Goal: Transaction & Acquisition: Book appointment/travel/reservation

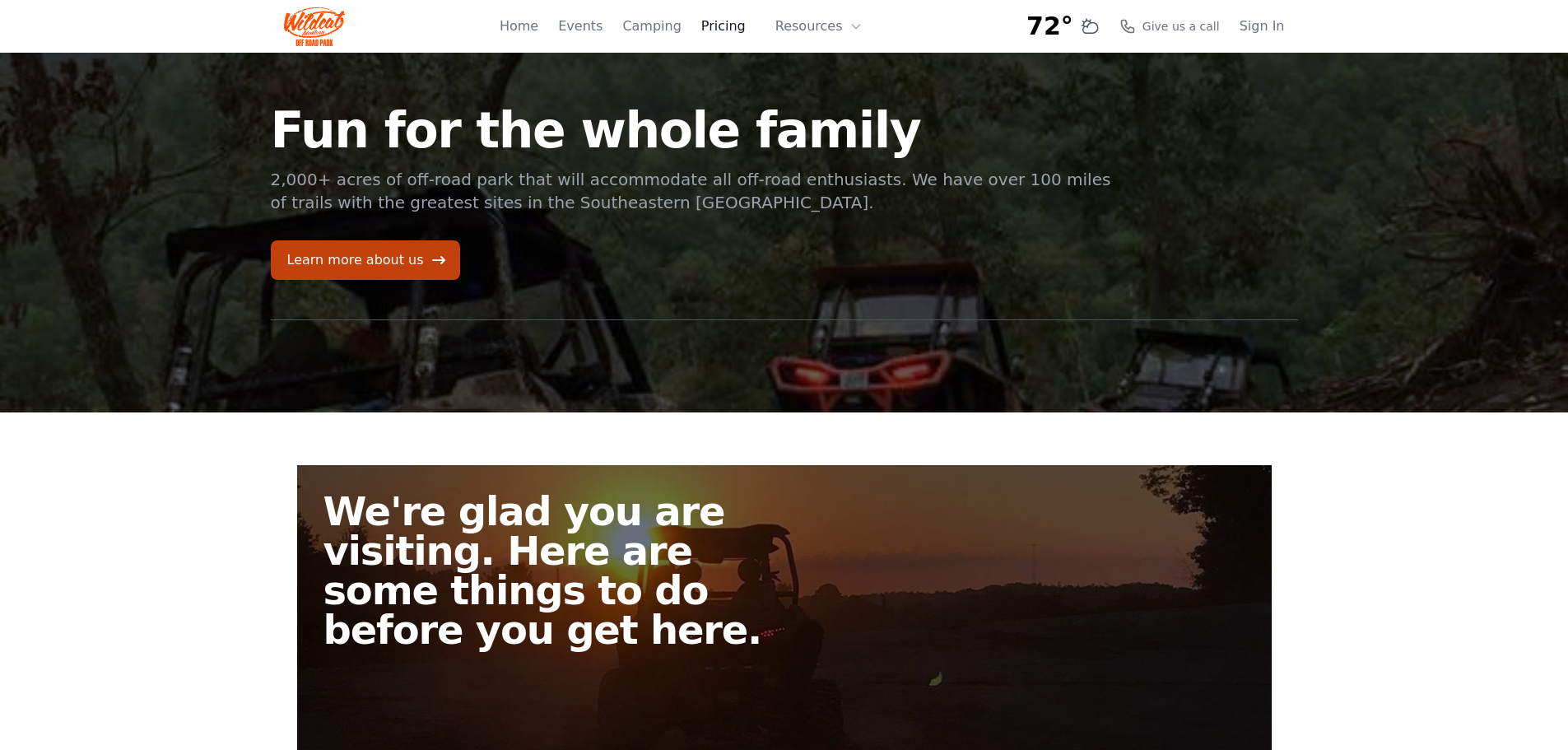
click at [728, 22] on link "Pricing" at bounding box center [723, 26] width 44 height 20
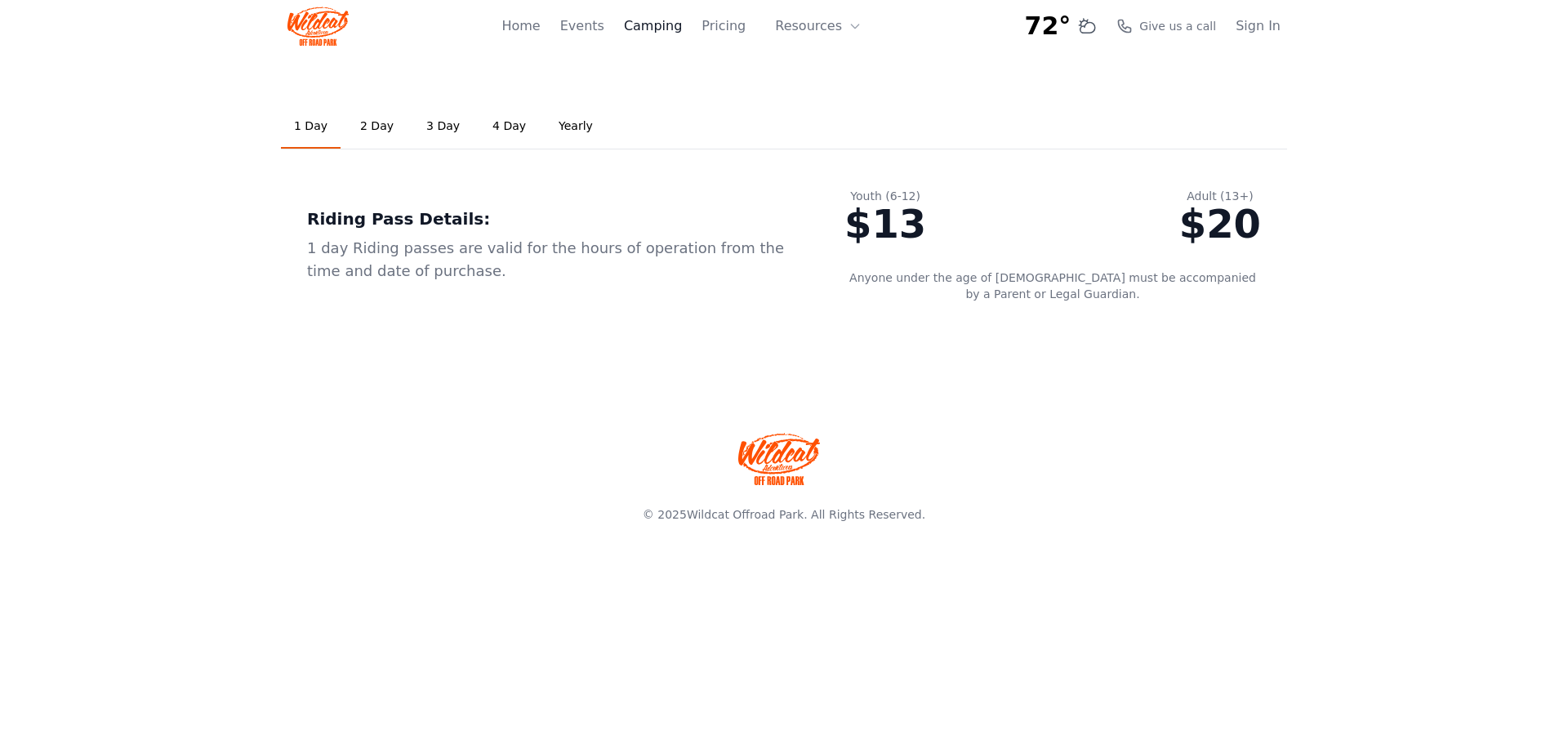
click at [673, 29] on link "Camping" at bounding box center [653, 26] width 58 height 20
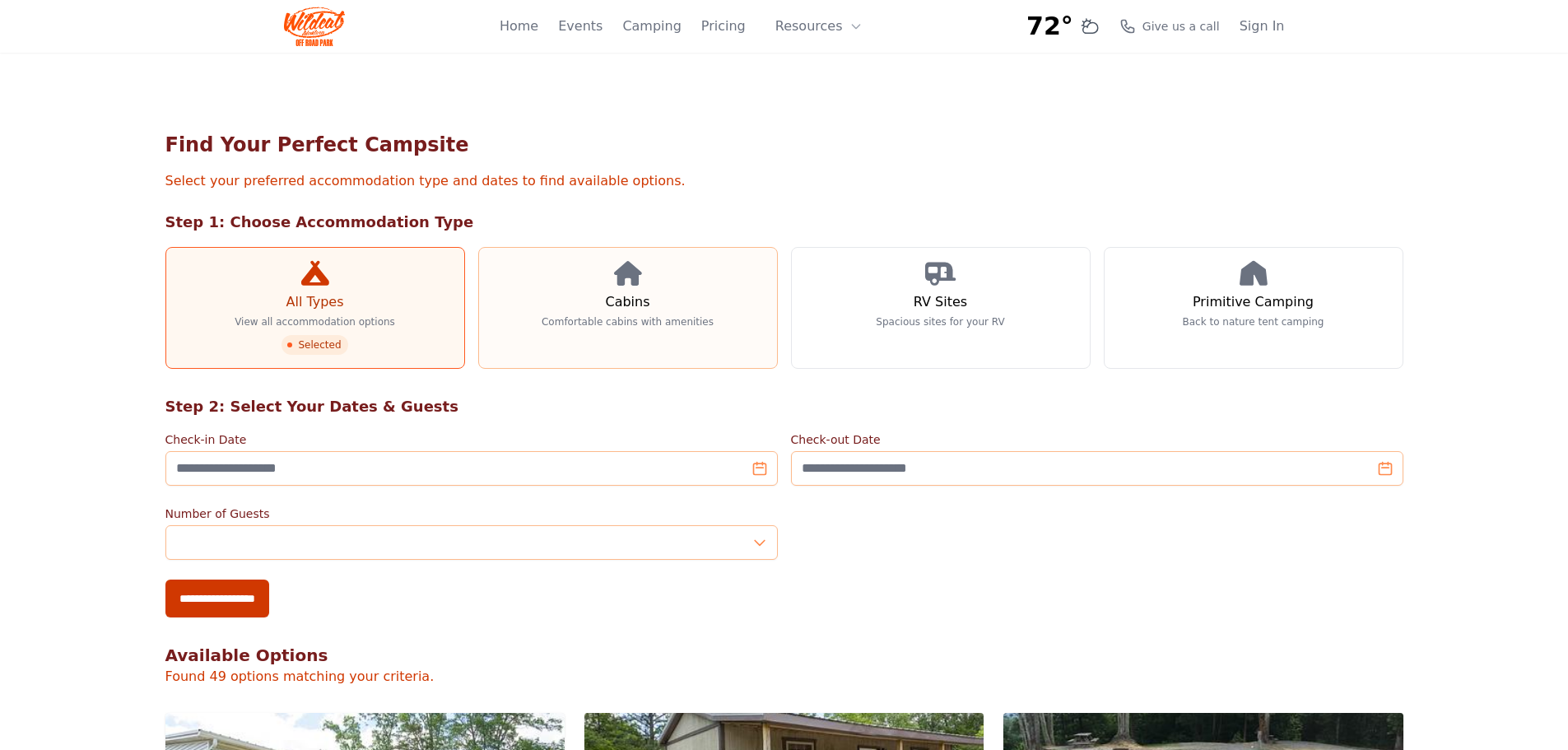
click at [585, 329] on link "Cabins Comfortable cabins with amenities" at bounding box center [628, 308] width 300 height 122
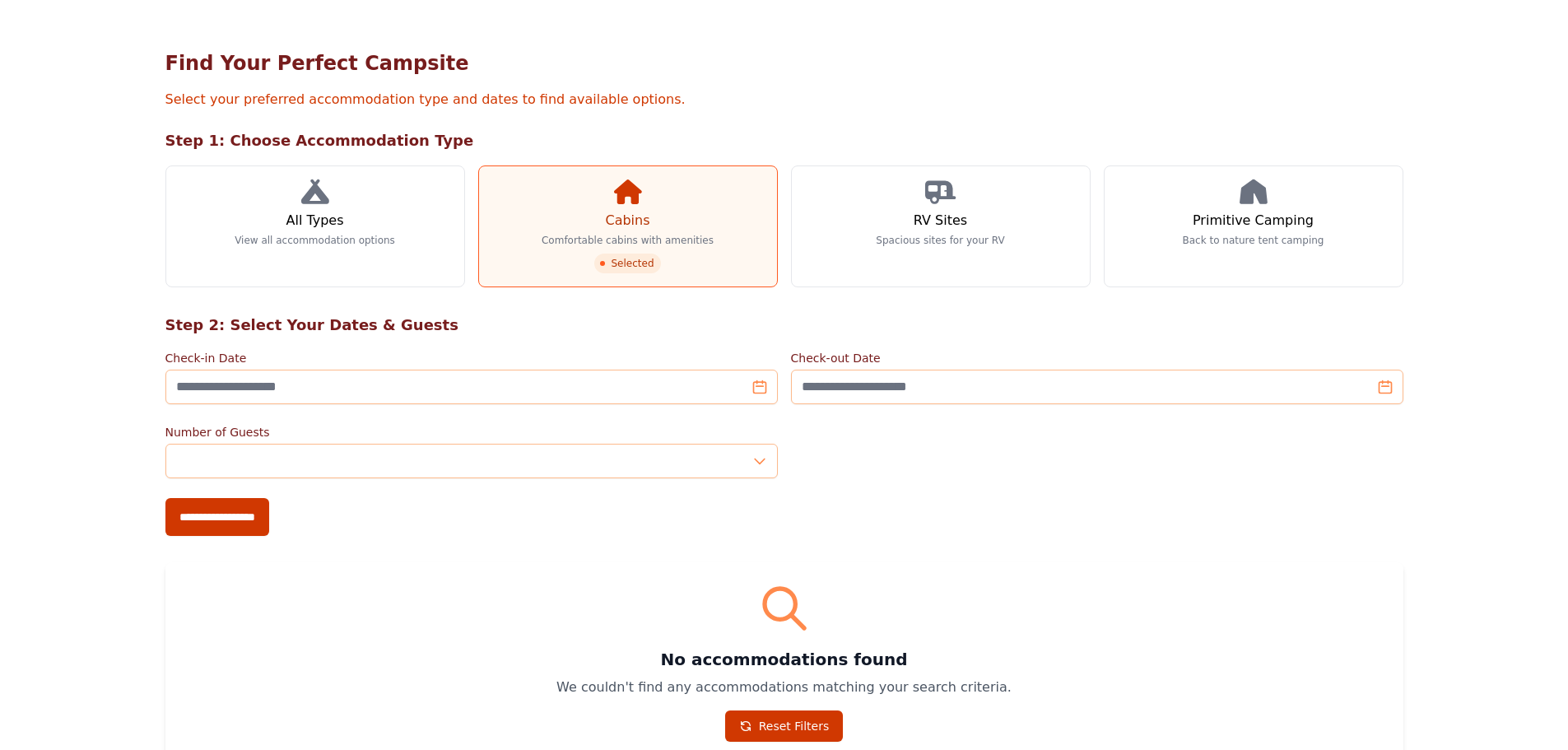
scroll to position [330, 0]
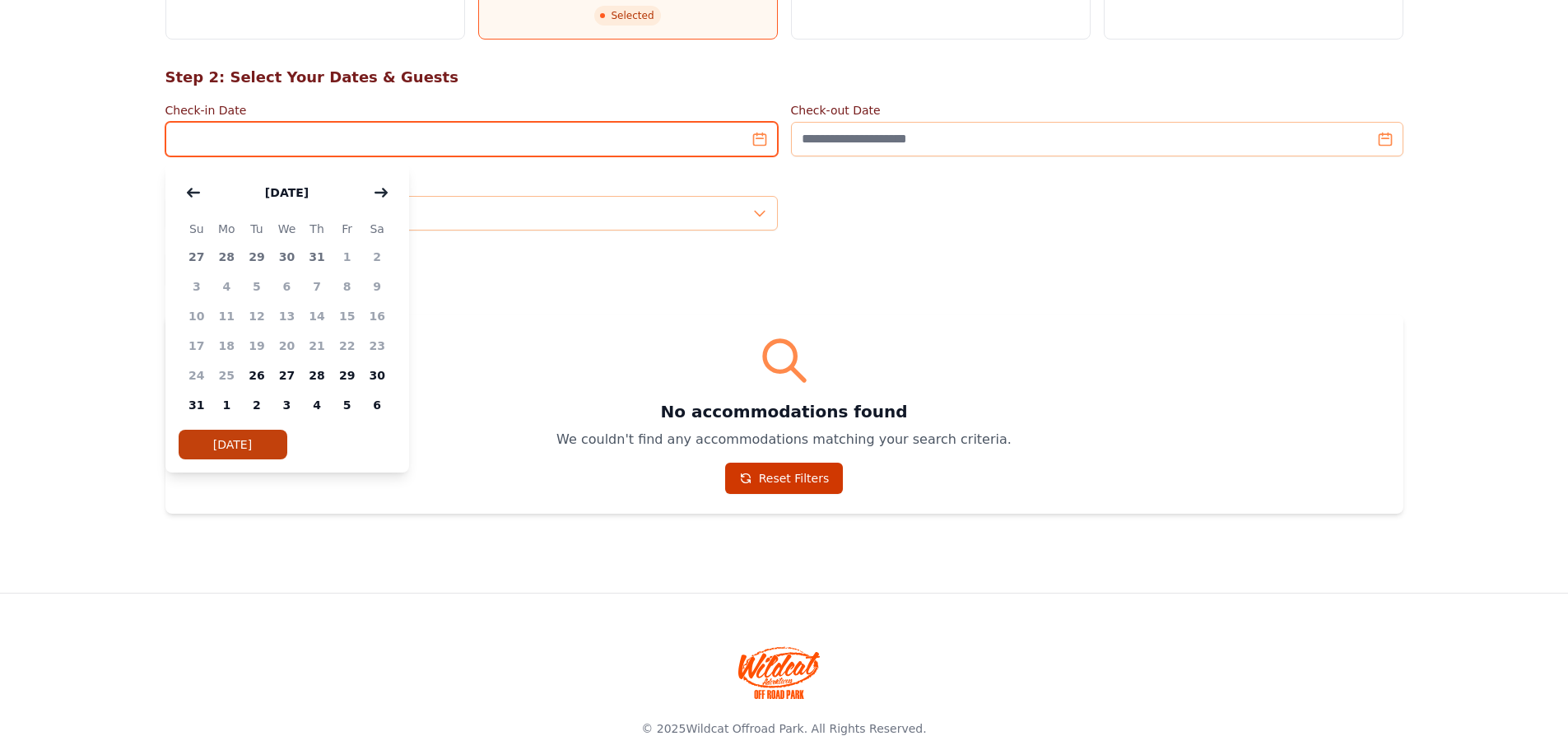
click at [501, 140] on input "Check-in Date" at bounding box center [472, 139] width 612 height 35
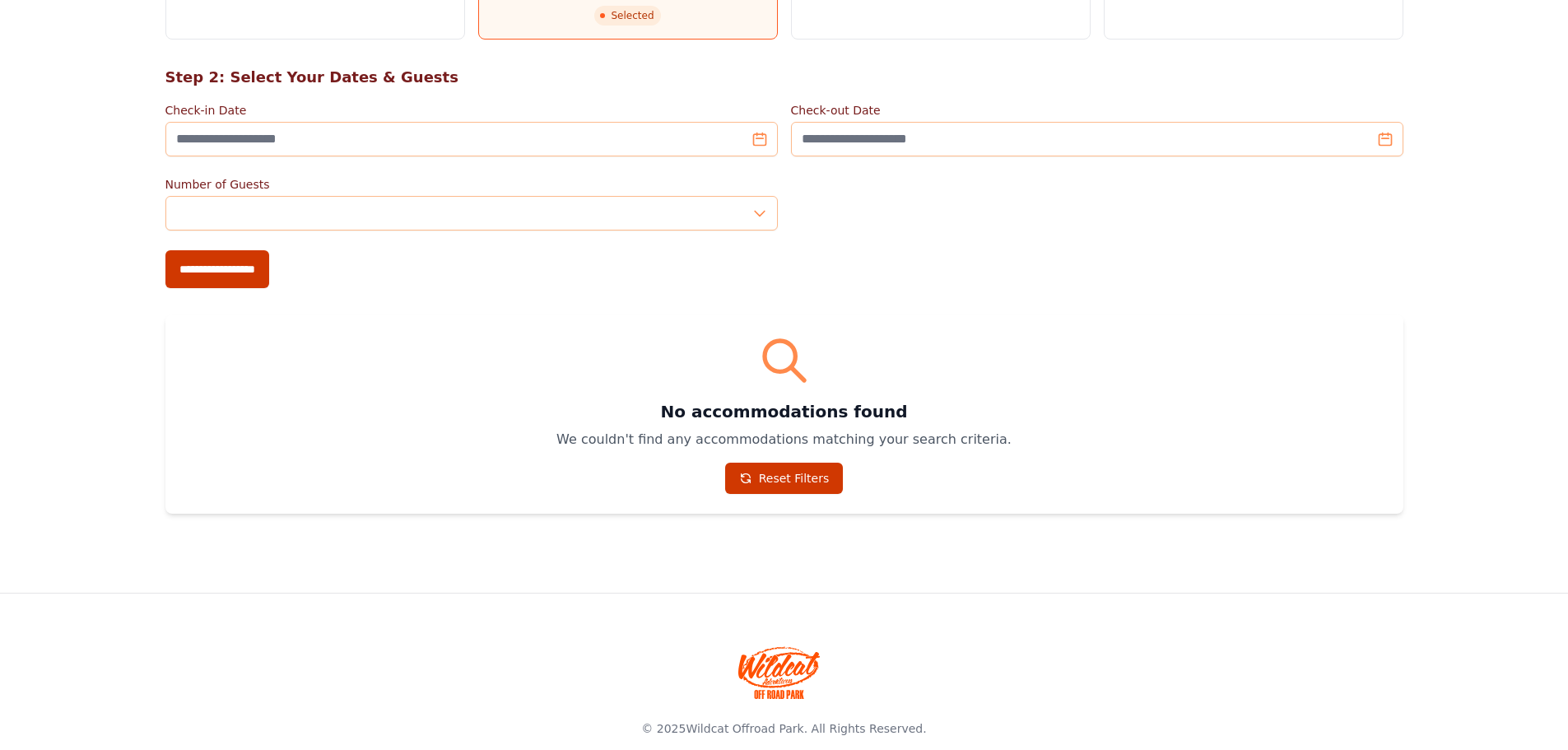
drag, startPoint x: 1185, startPoint y: 469, endPoint x: 1160, endPoint y: 317, distance: 154.0
click at [770, 458] on div "No accommodations found We couldn't find any accommodations matching your searc…" at bounding box center [784, 414] width 1238 height 199
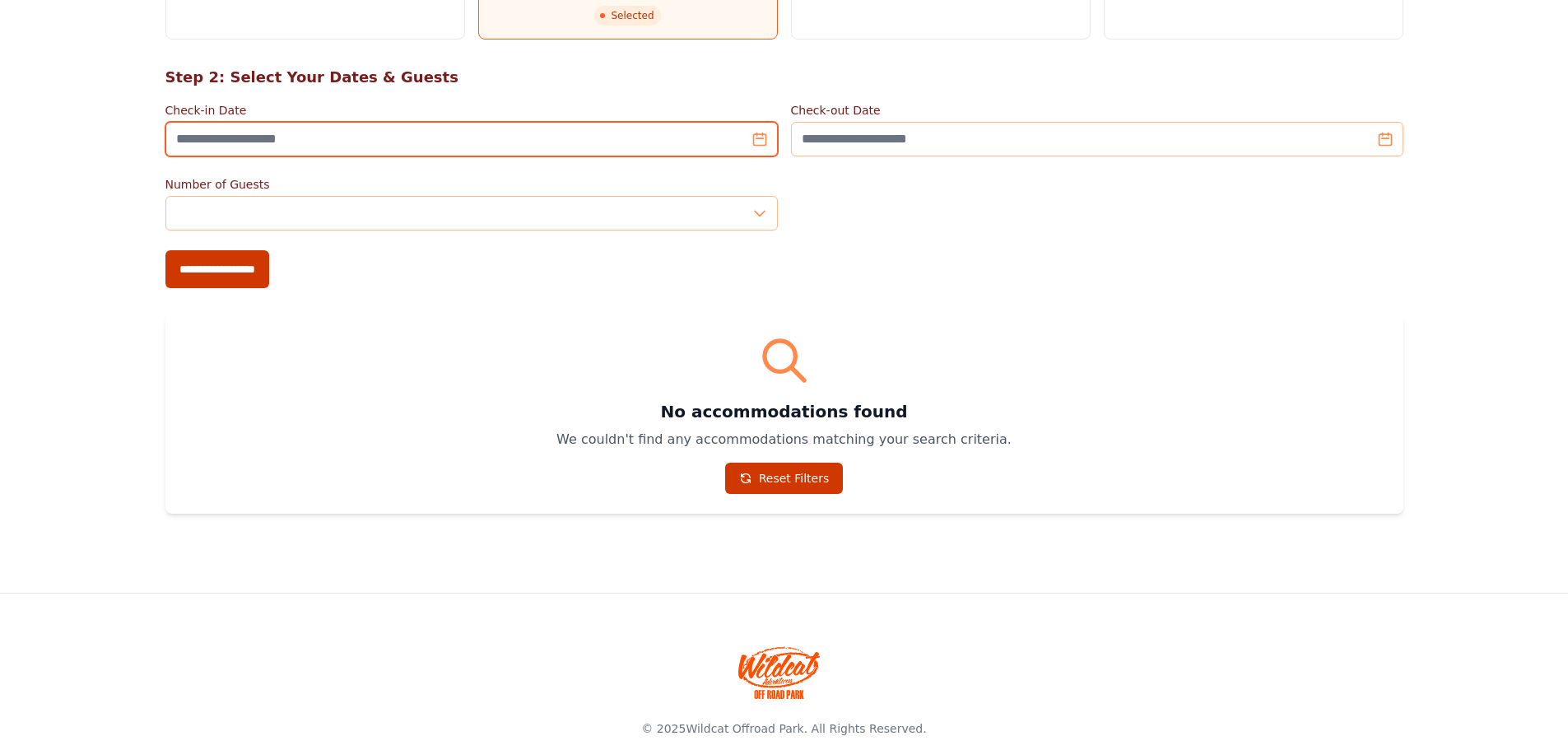
click at [760, 144] on input "Check-in Date" at bounding box center [472, 139] width 612 height 35
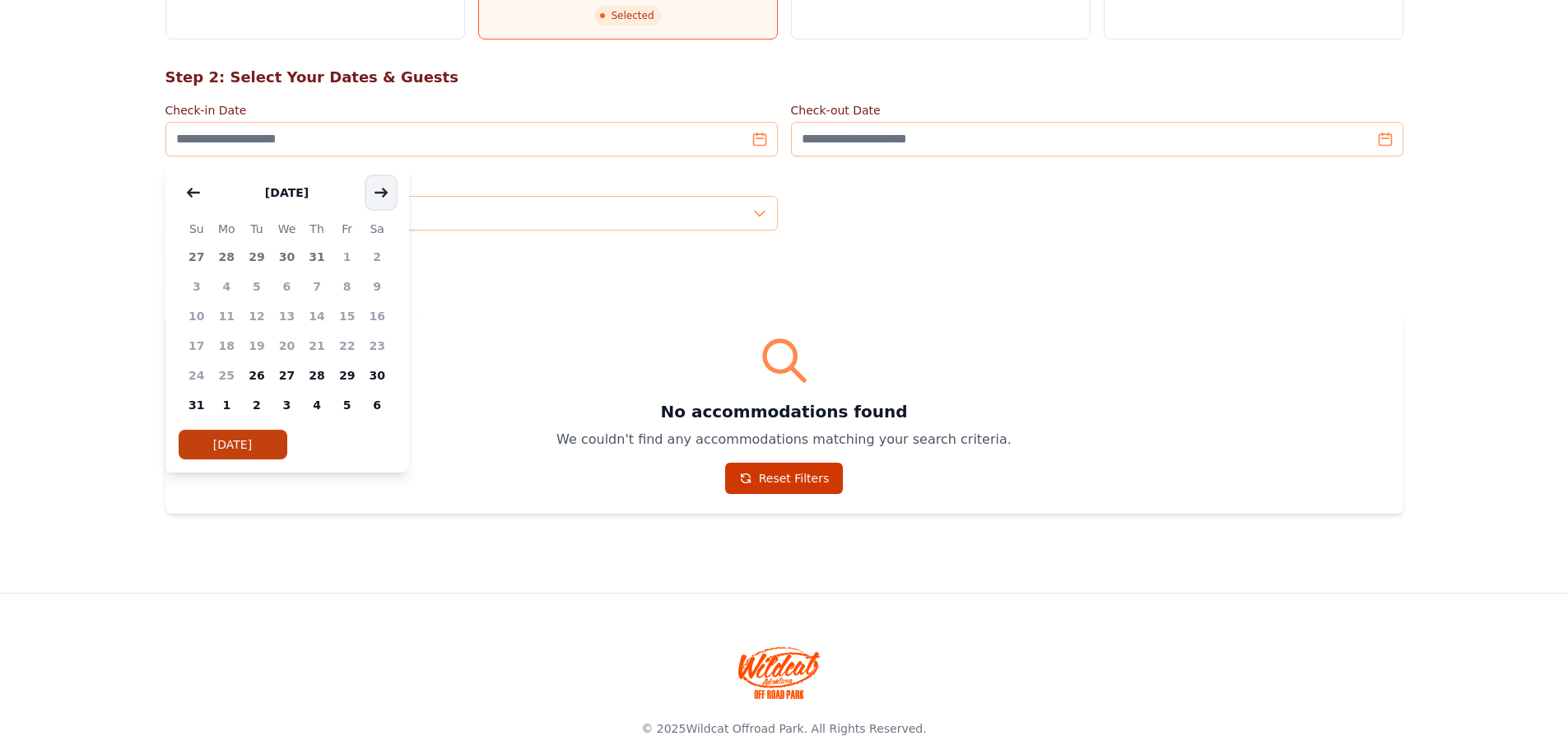
click at [380, 190] on icon "button" at bounding box center [381, 193] width 13 height 13
click at [347, 319] on span "19" at bounding box center [346, 316] width 31 height 30
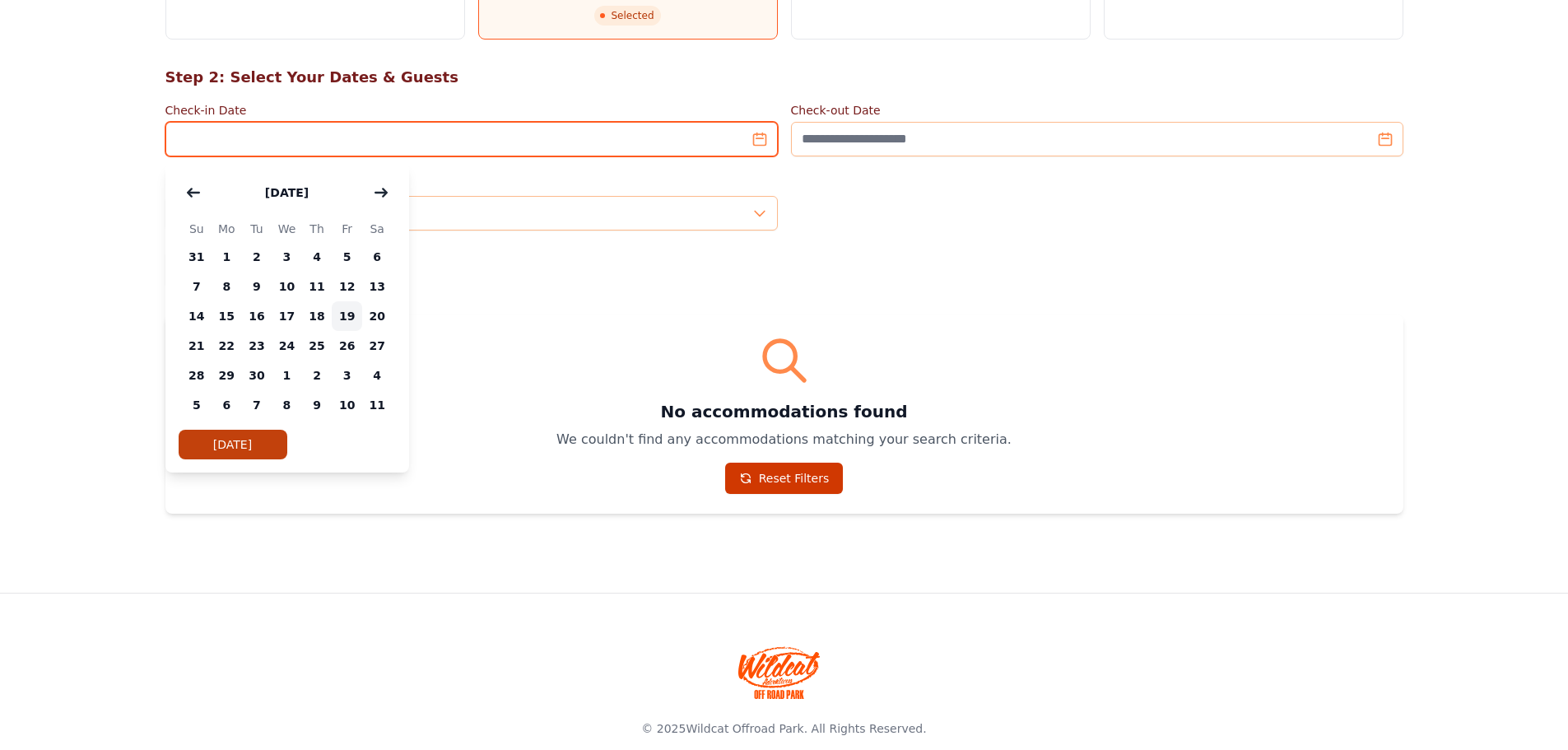
type input "**********"
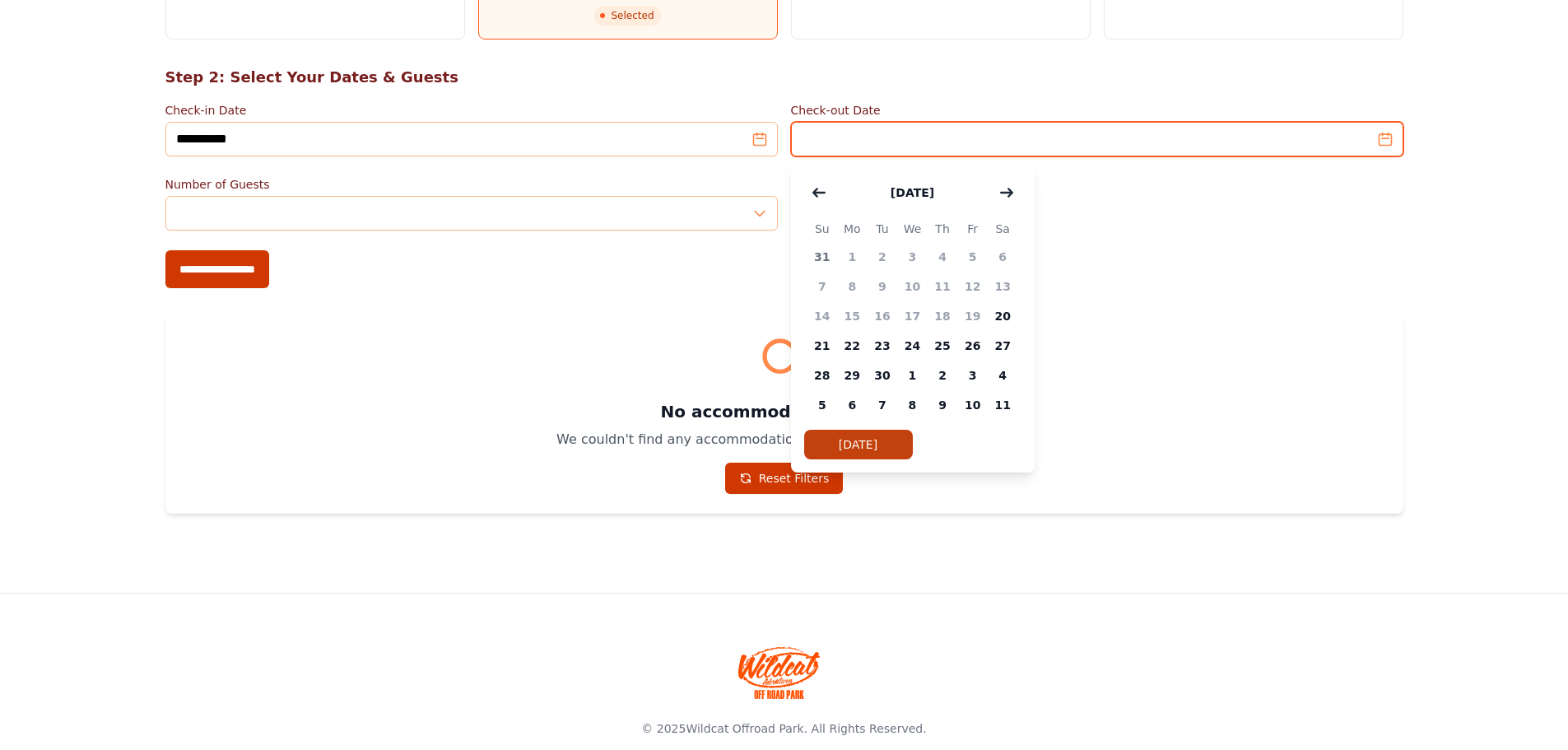
click at [770, 143] on input "Check-out Date" at bounding box center [1097, 139] width 612 height 35
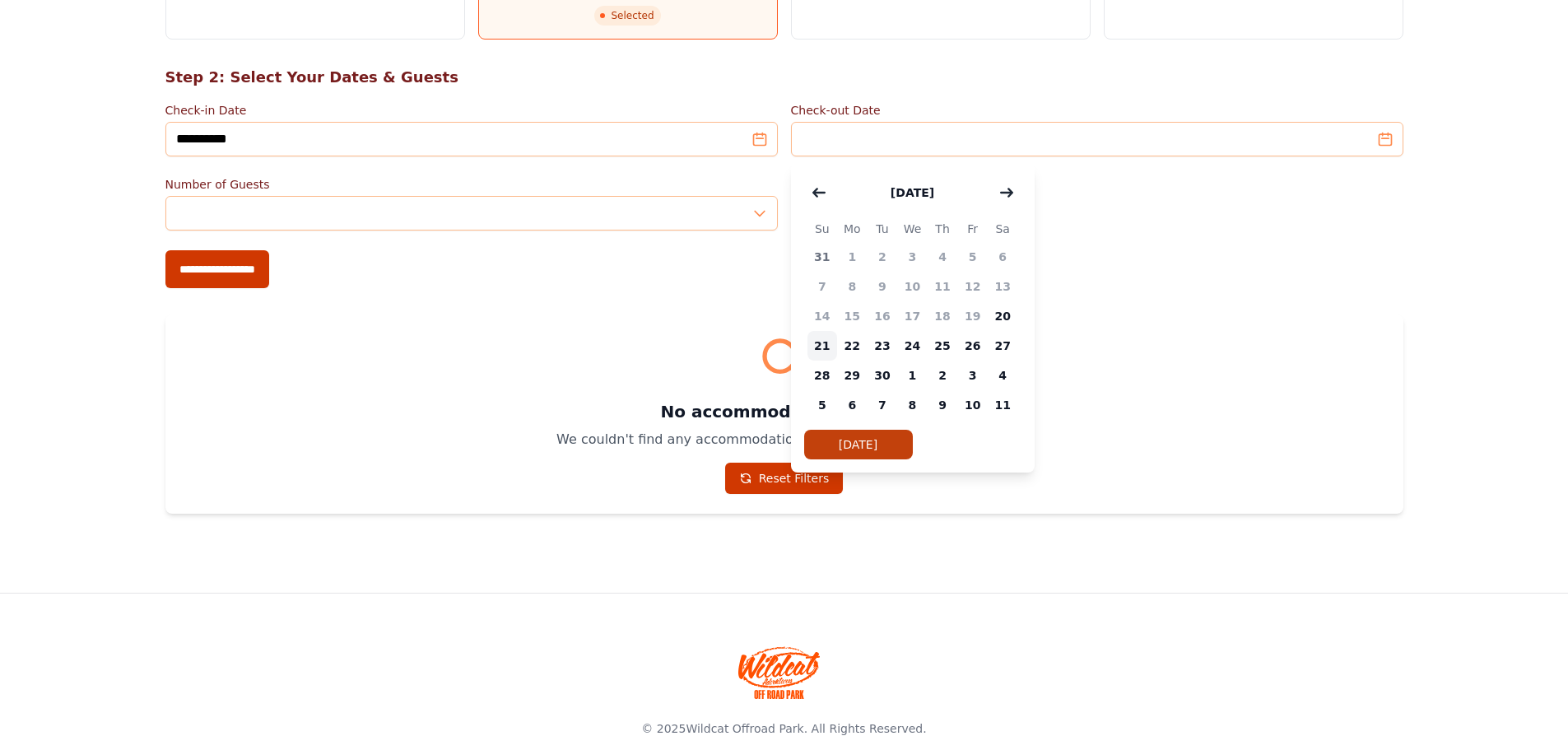
click at [770, 346] on span "21" at bounding box center [822, 346] width 31 height 30
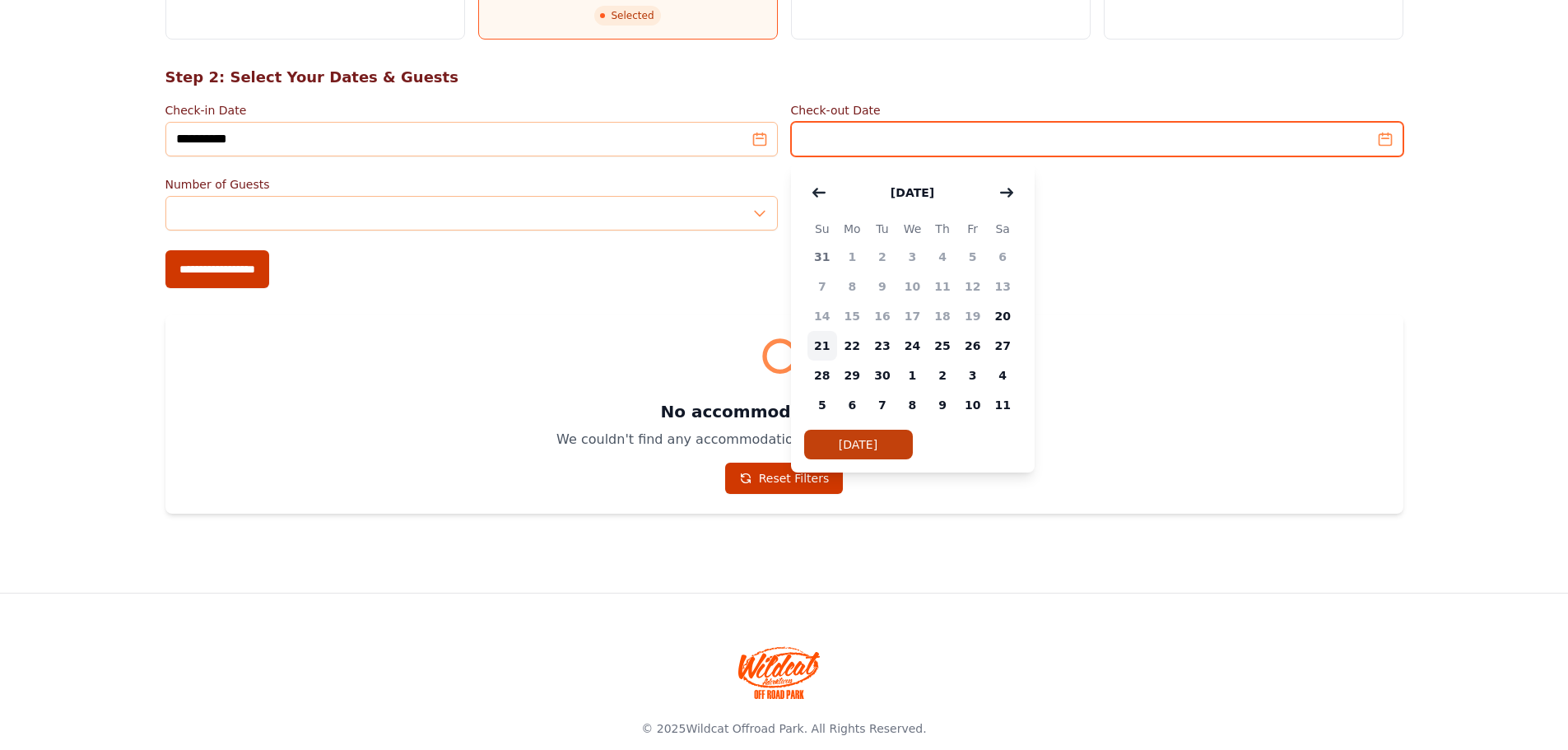
type input "**********"
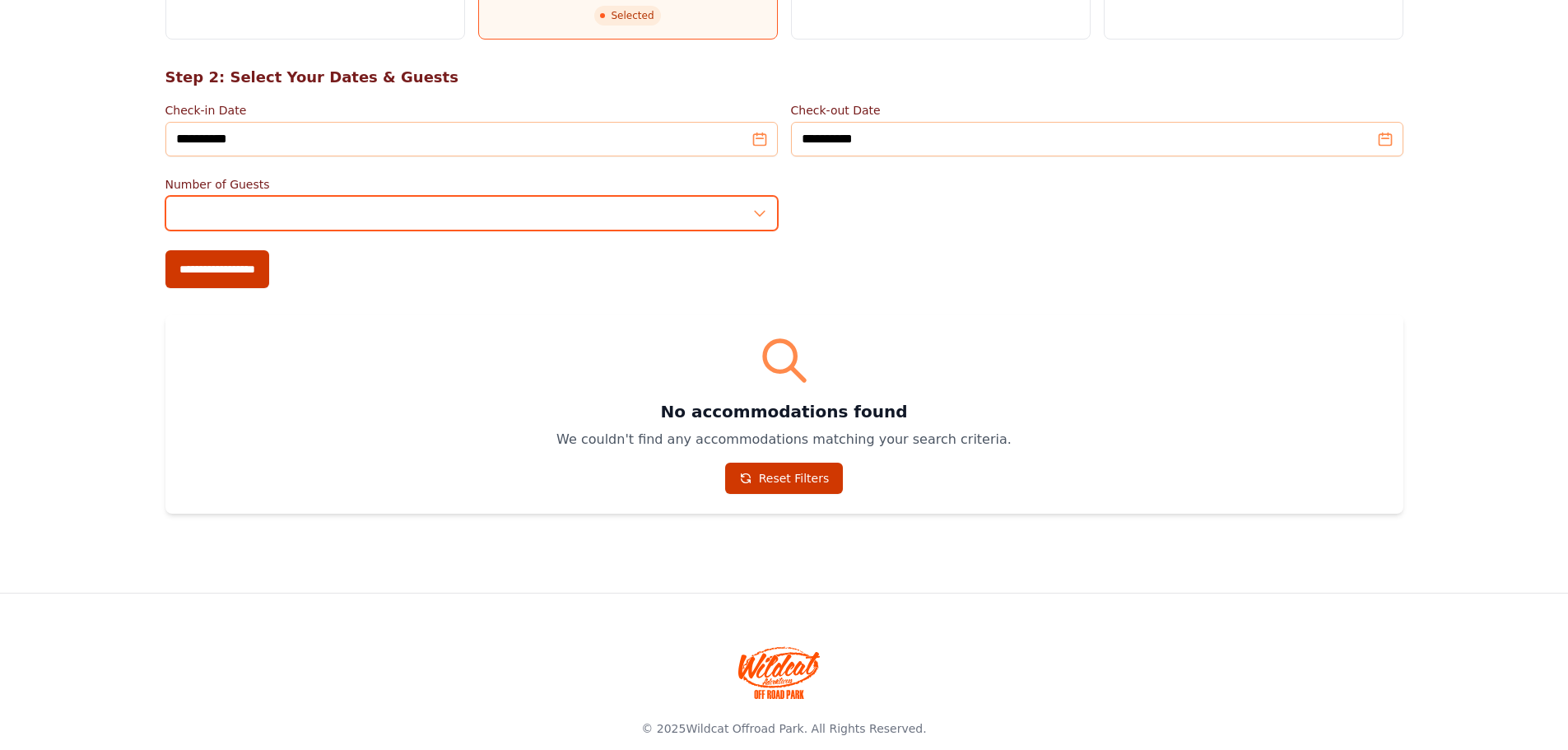
click at [399, 217] on input "*" at bounding box center [472, 213] width 612 height 35
click at [759, 207] on input "*" at bounding box center [472, 213] width 612 height 35
type input "*"
click at [759, 207] on input "*" at bounding box center [472, 213] width 612 height 35
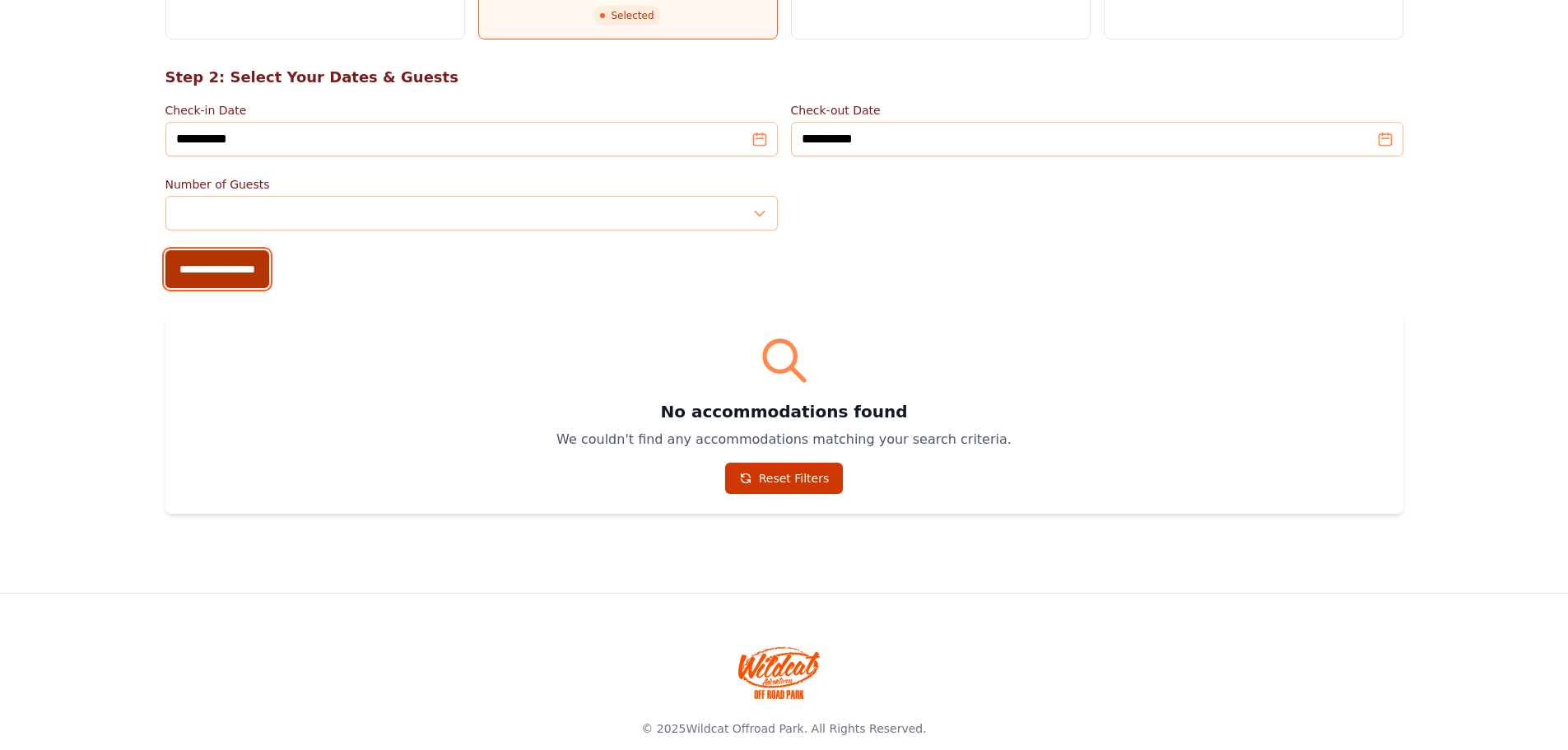
click at [236, 264] on input "**********" at bounding box center [217, 269] width 104 height 37
type input "**********"
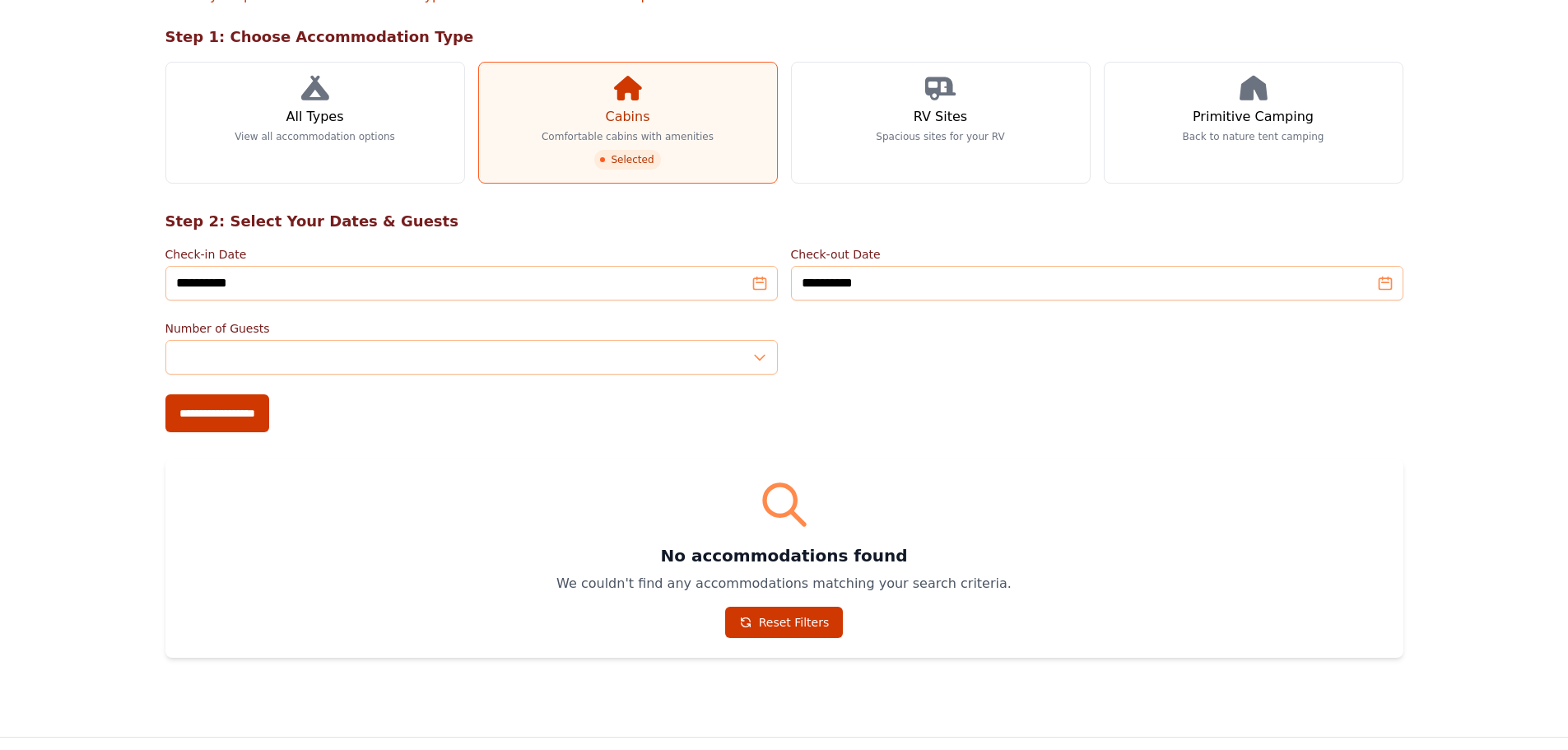
scroll to position [0, 0]
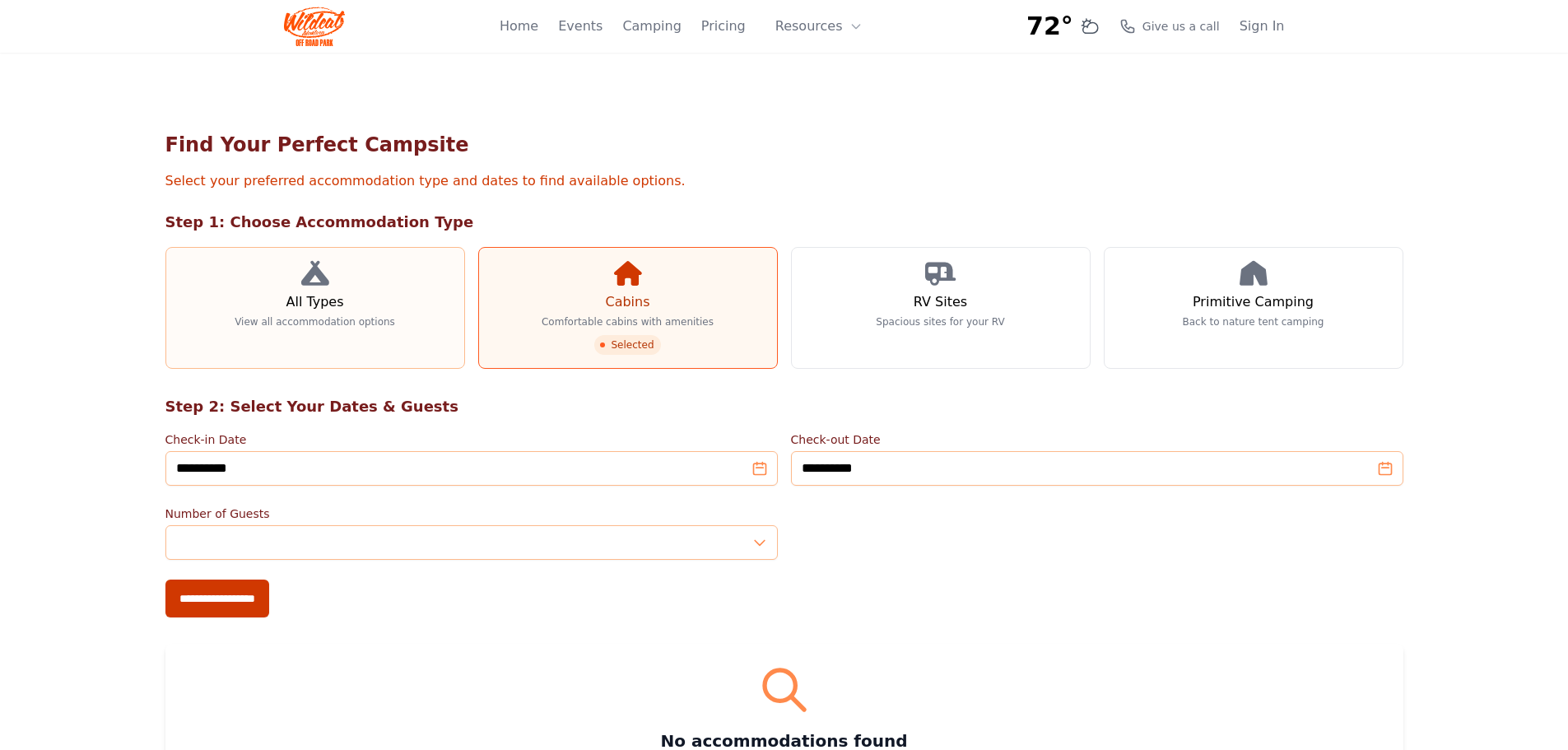
click at [279, 313] on link "All Types View all accommodation options" at bounding box center [315, 308] width 300 height 122
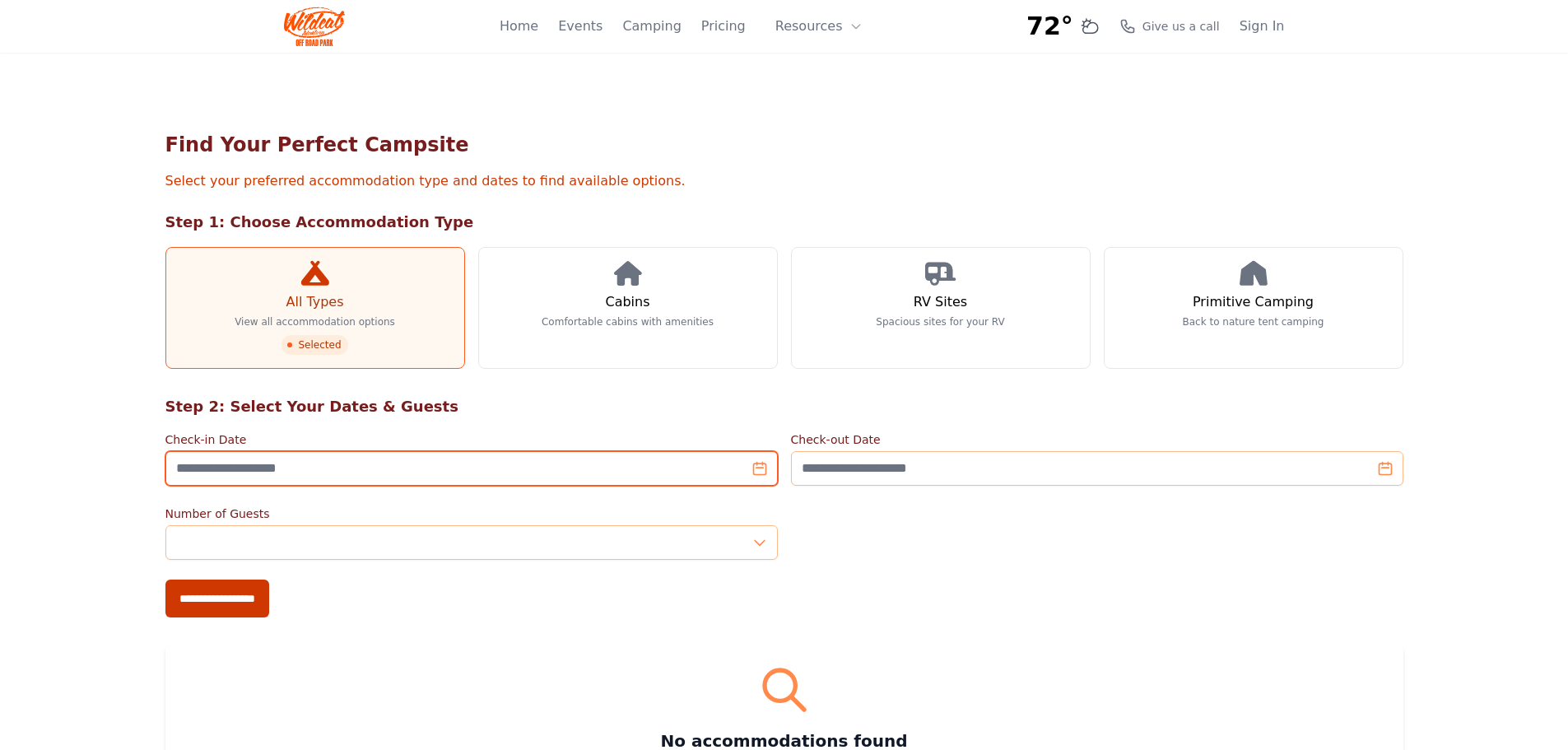
click at [761, 464] on input "Check-in Date" at bounding box center [472, 468] width 612 height 35
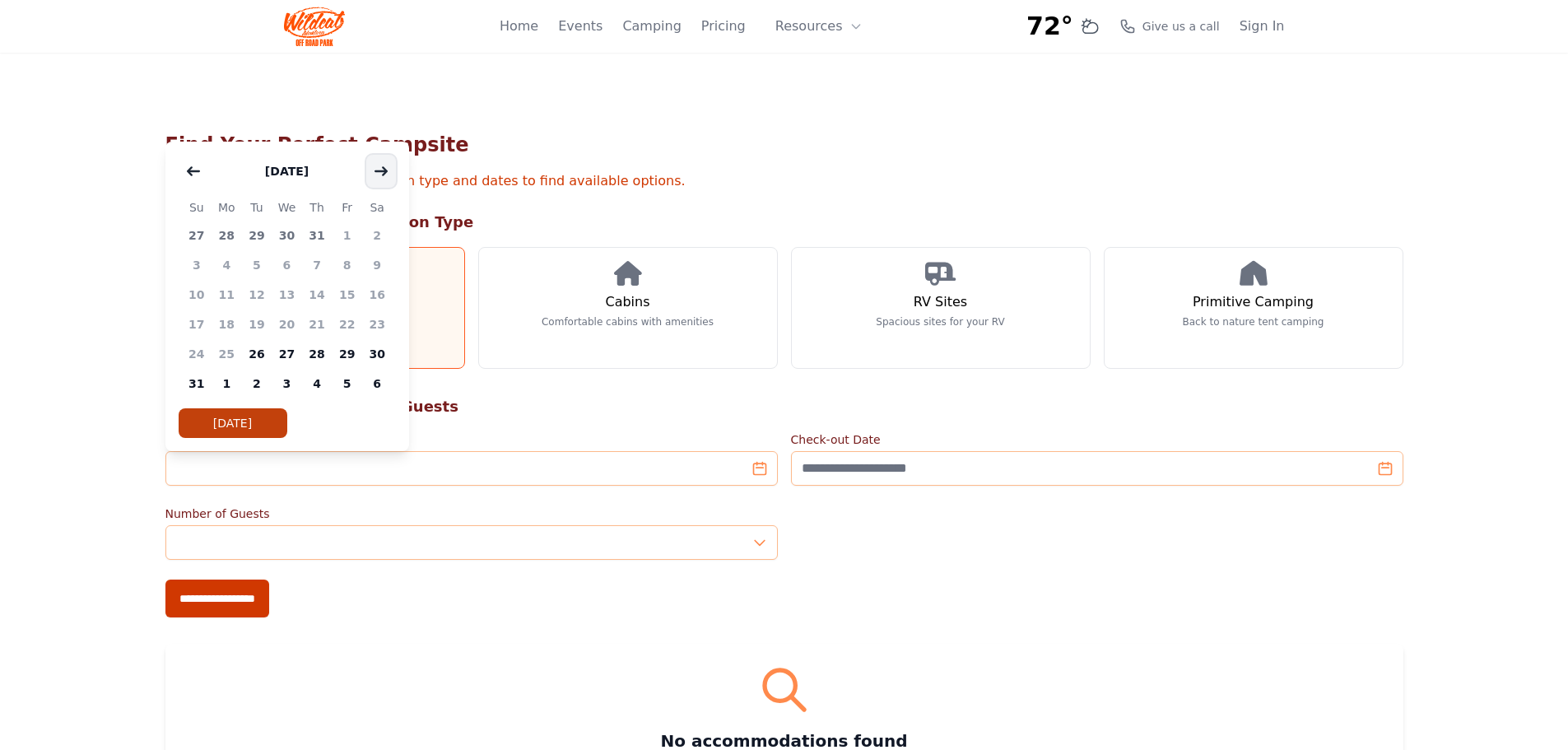
click at [385, 177] on icon "button" at bounding box center [381, 171] width 13 height 13
click at [349, 296] on span "19" at bounding box center [346, 295] width 31 height 30
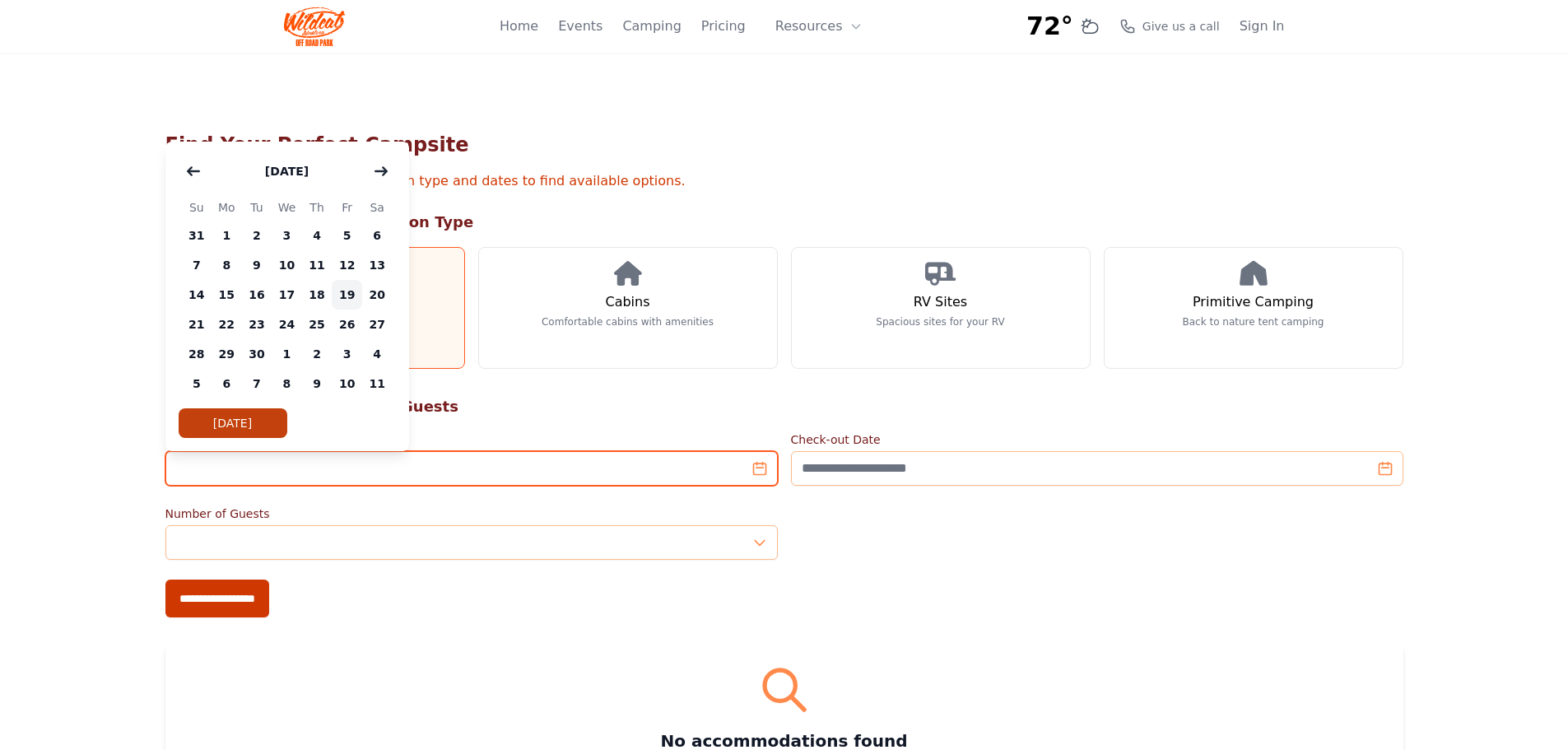
type input "**********"
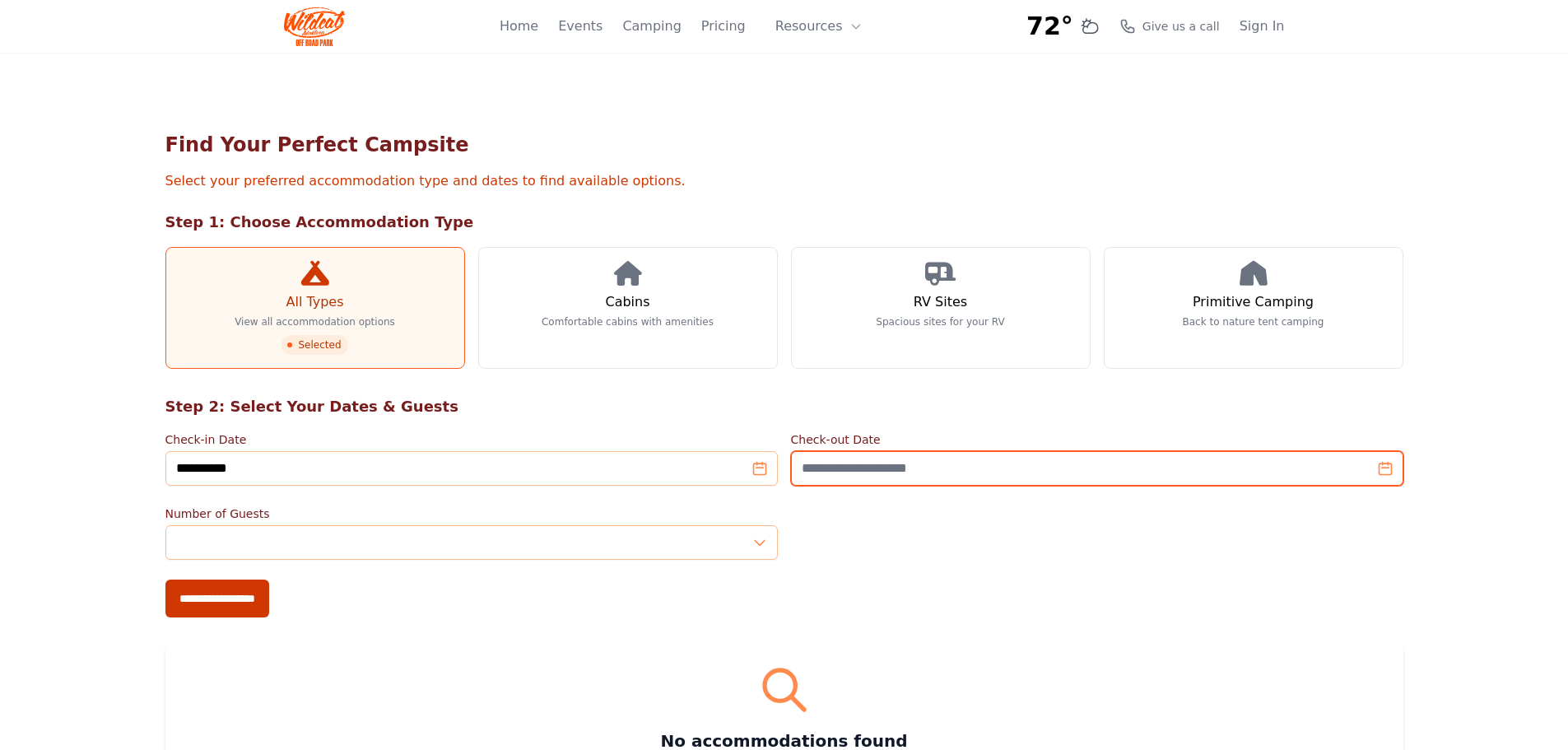
click at [770, 476] on input "Check-out Date" at bounding box center [1097, 468] width 612 height 35
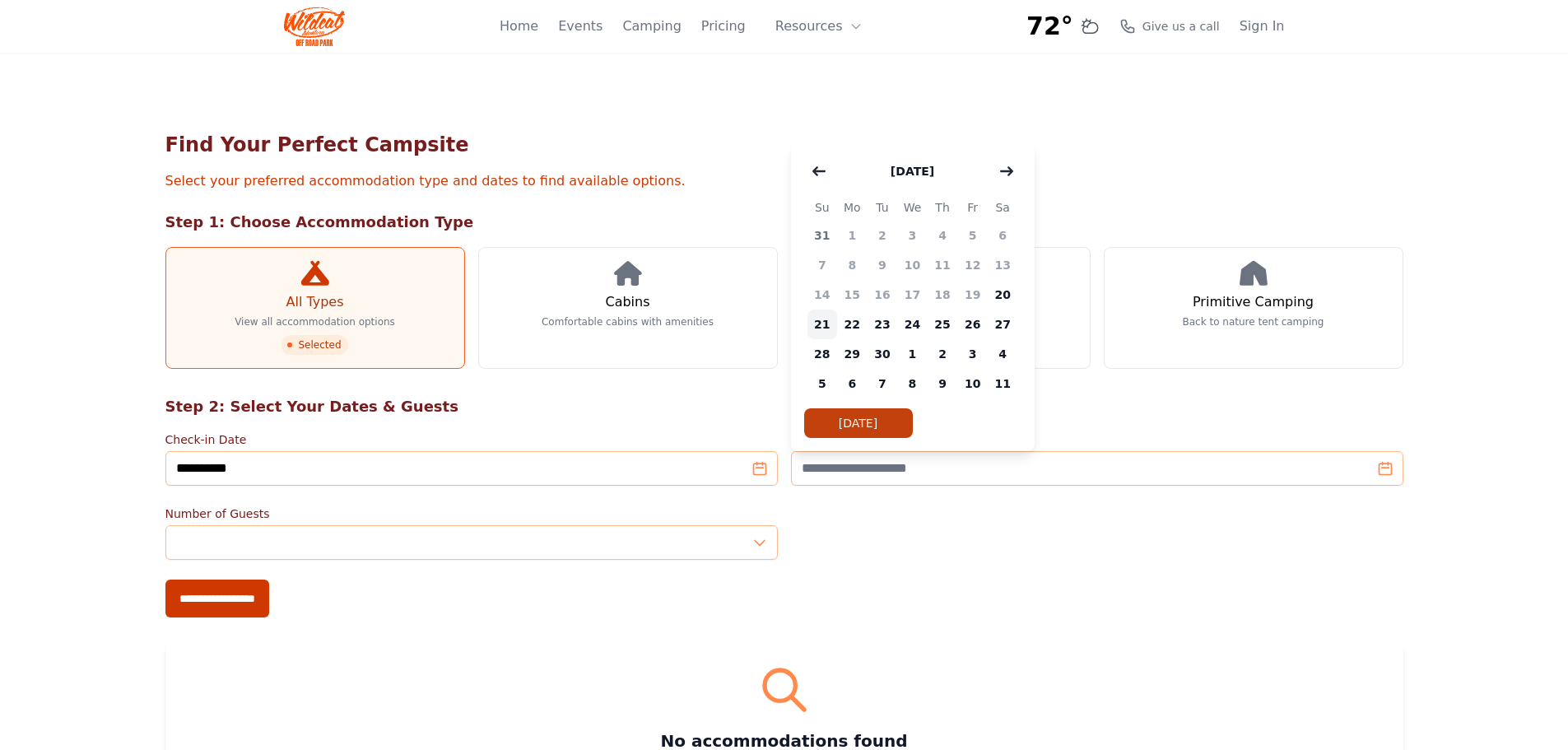
click at [770, 331] on span "21" at bounding box center [822, 325] width 31 height 30
type input "**********"
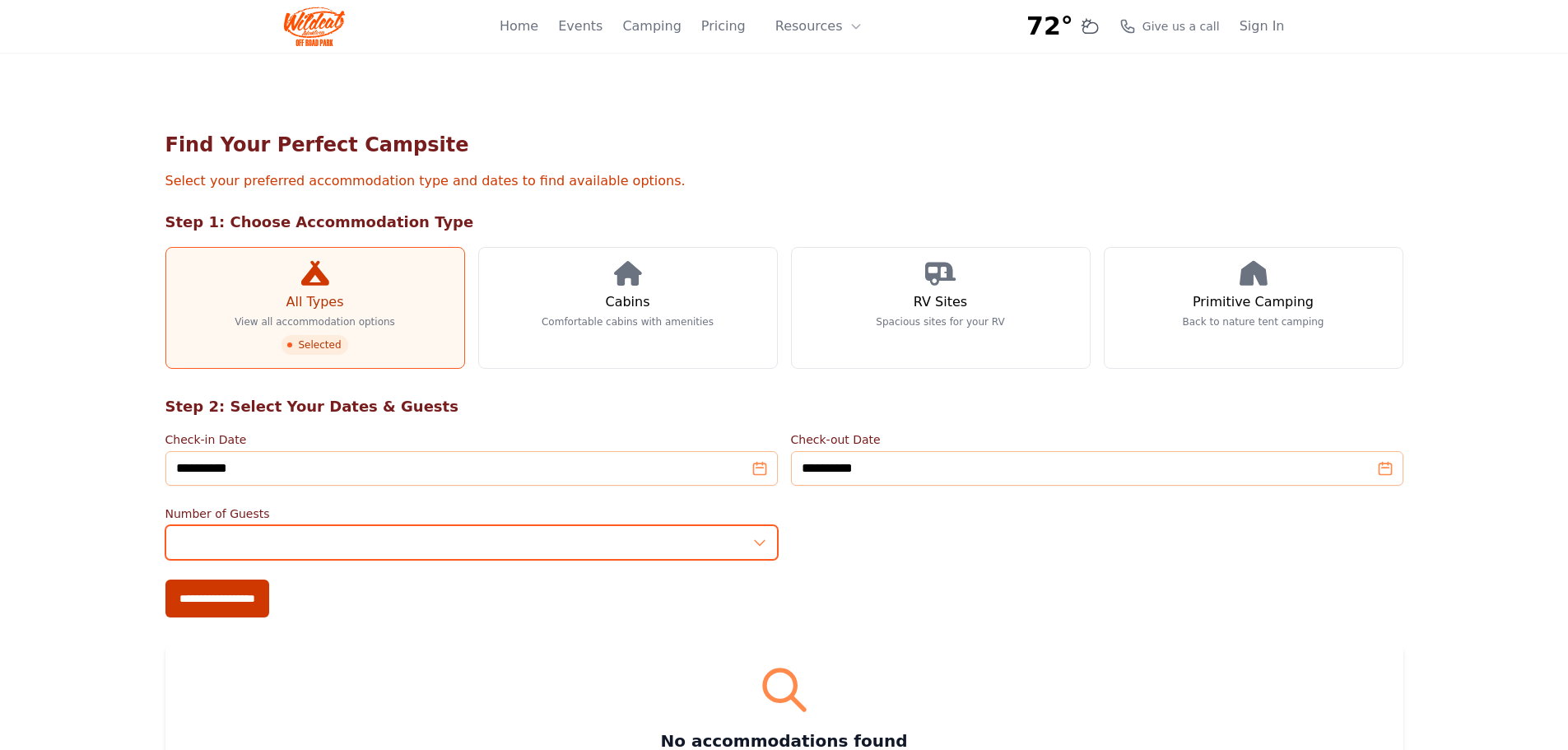
click at [217, 528] on input "*" at bounding box center [472, 542] width 612 height 35
type input "*"
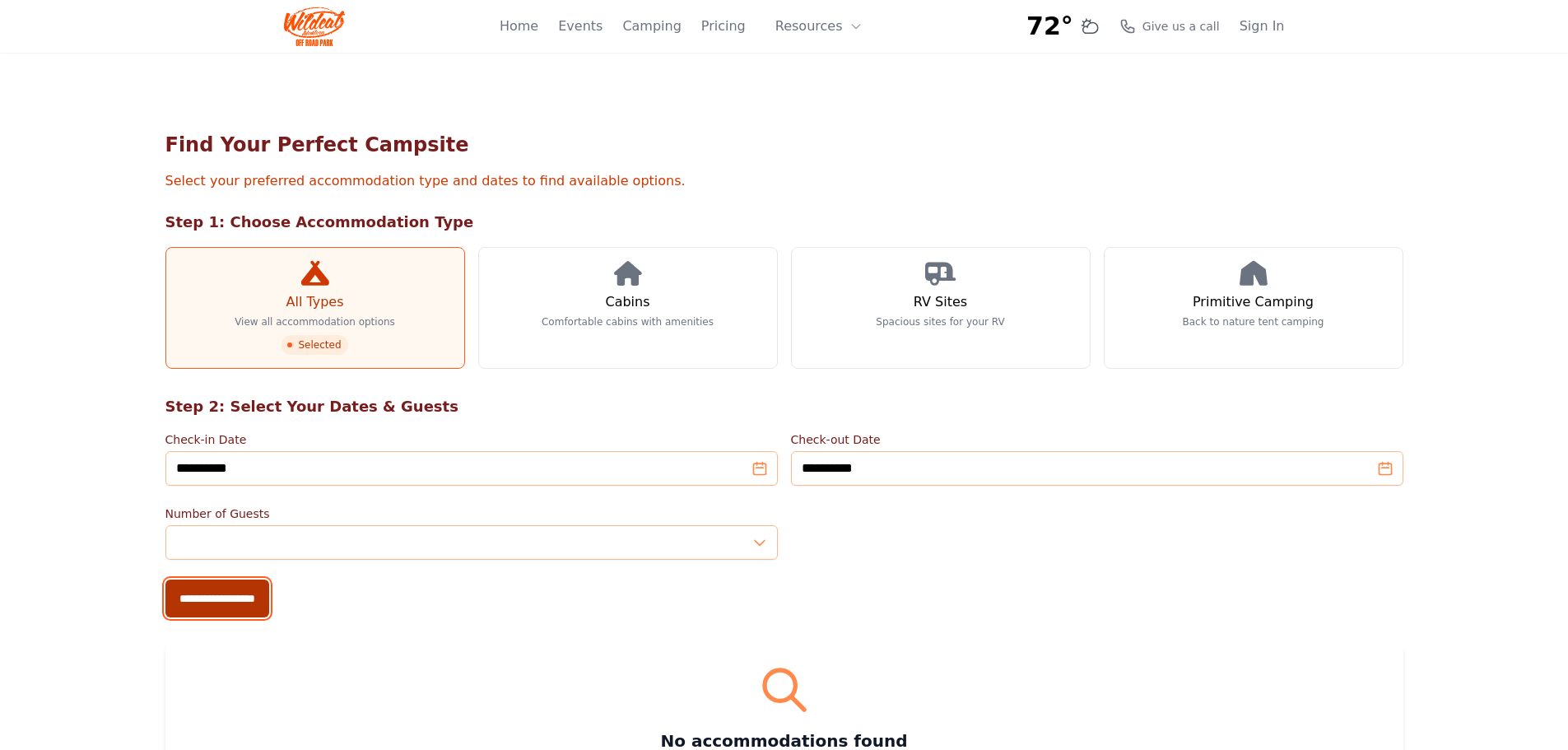
click at [213, 603] on input "**********" at bounding box center [217, 598] width 104 height 37
type input "**********"
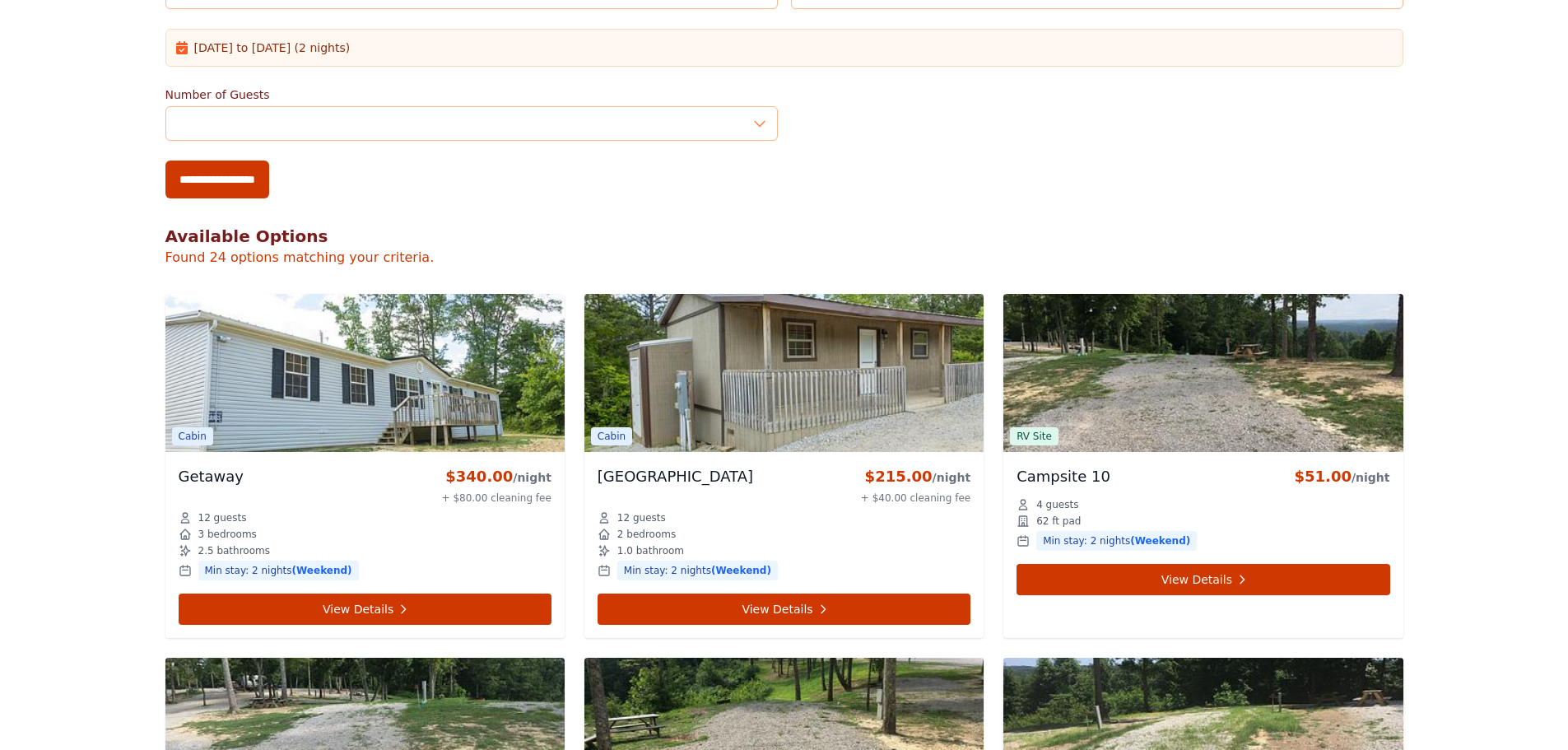
scroll to position [792, 0]
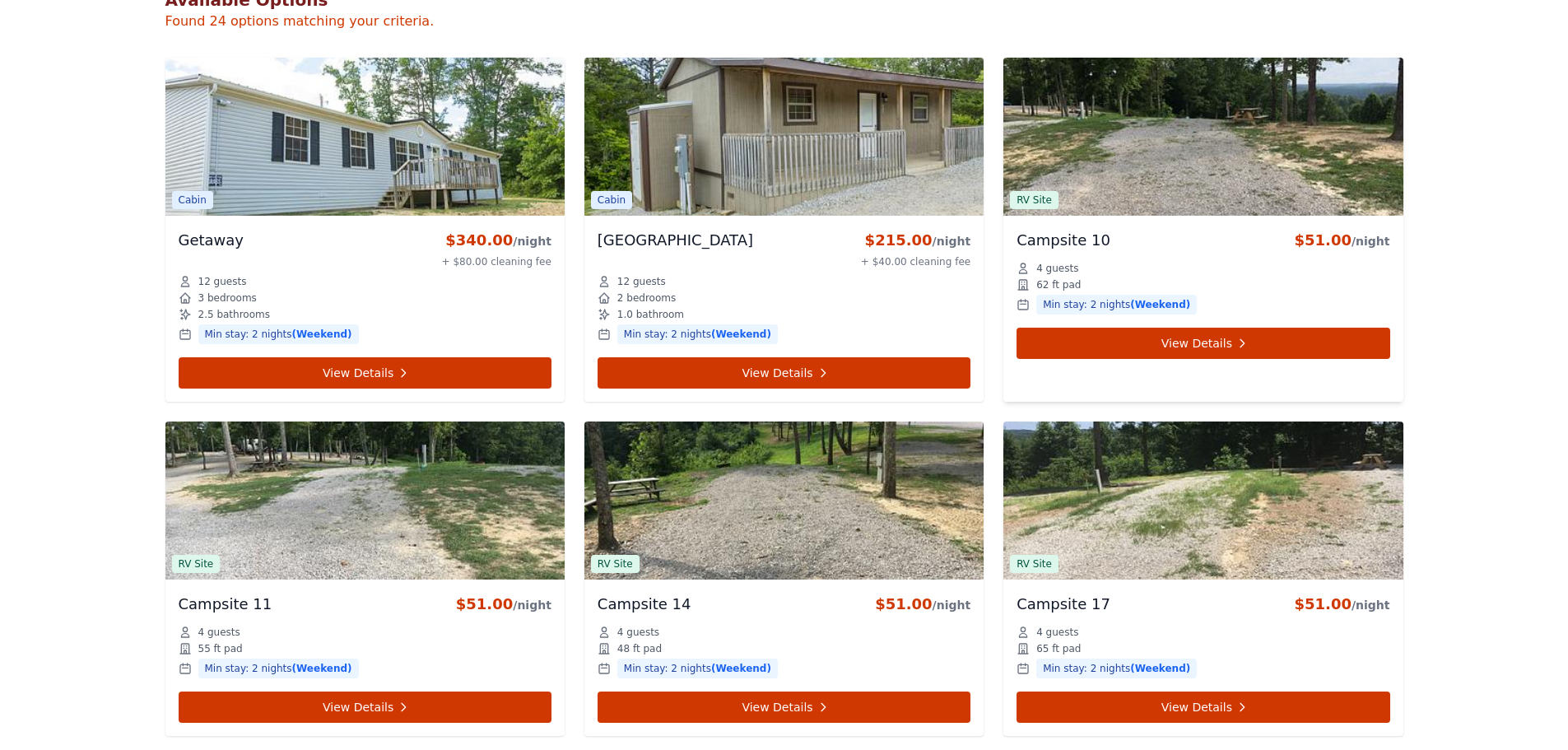
click at [770, 158] on img at bounding box center [1203, 137] width 399 height 158
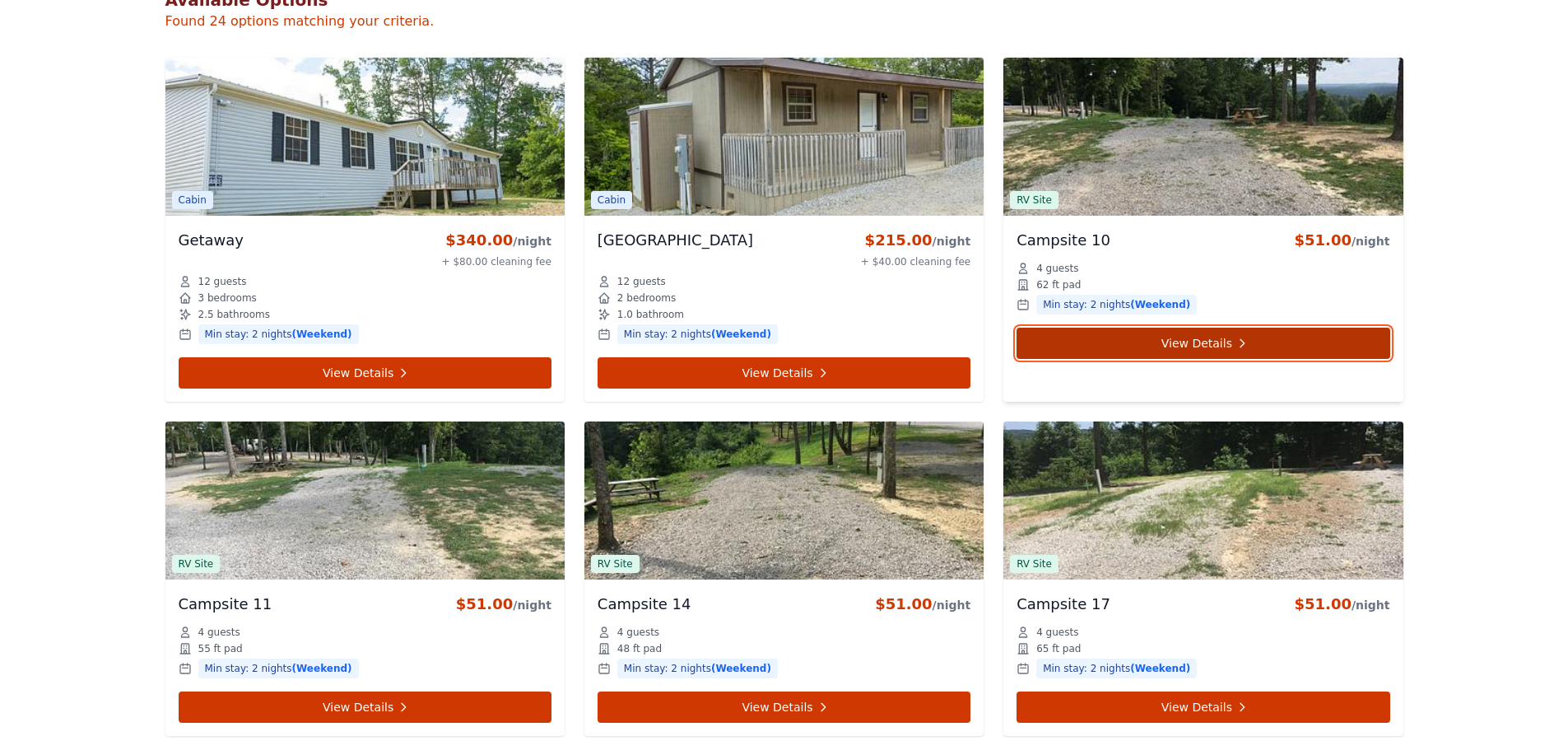
click at [770, 350] on link "View Details" at bounding box center [1203, 343] width 373 height 31
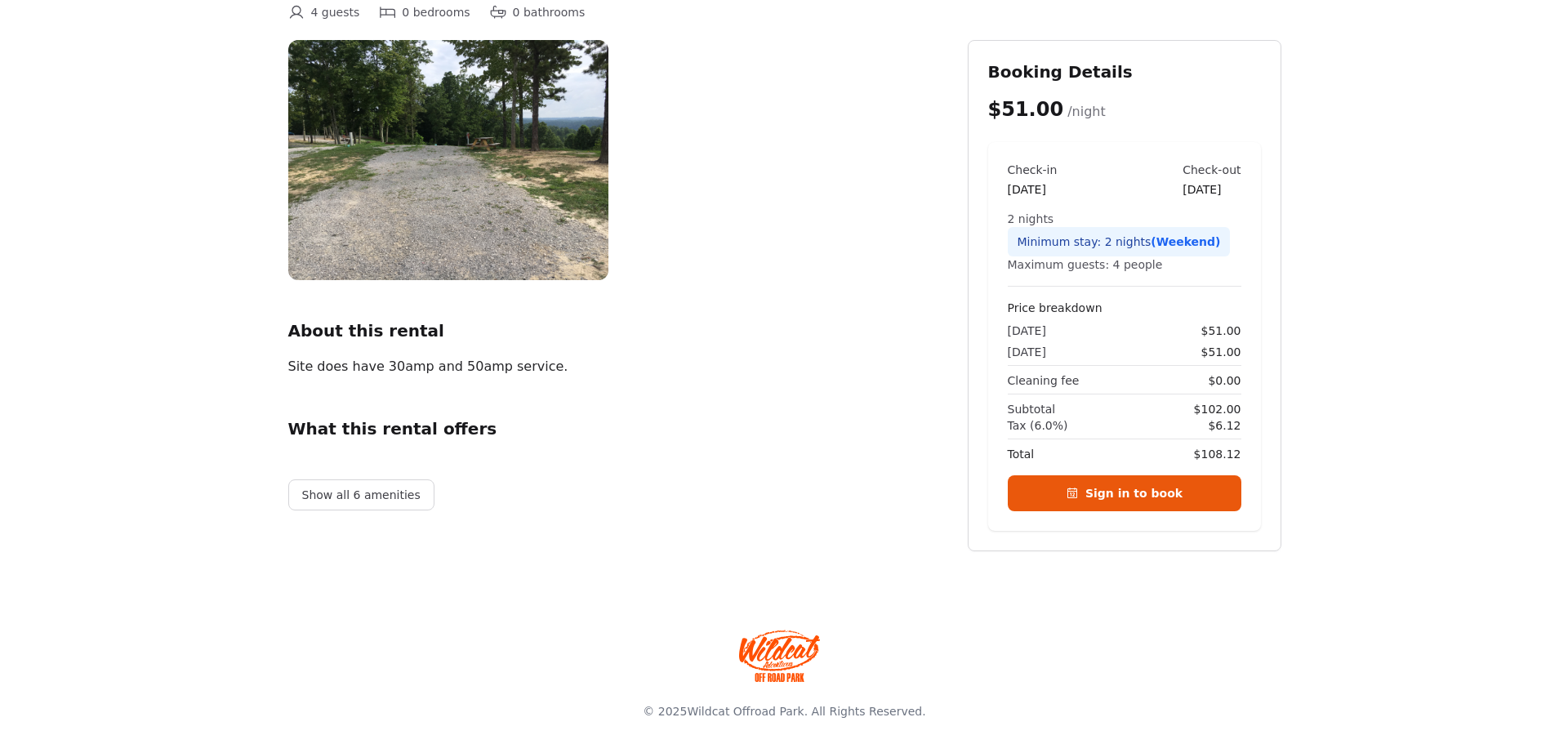
scroll to position [169, 0]
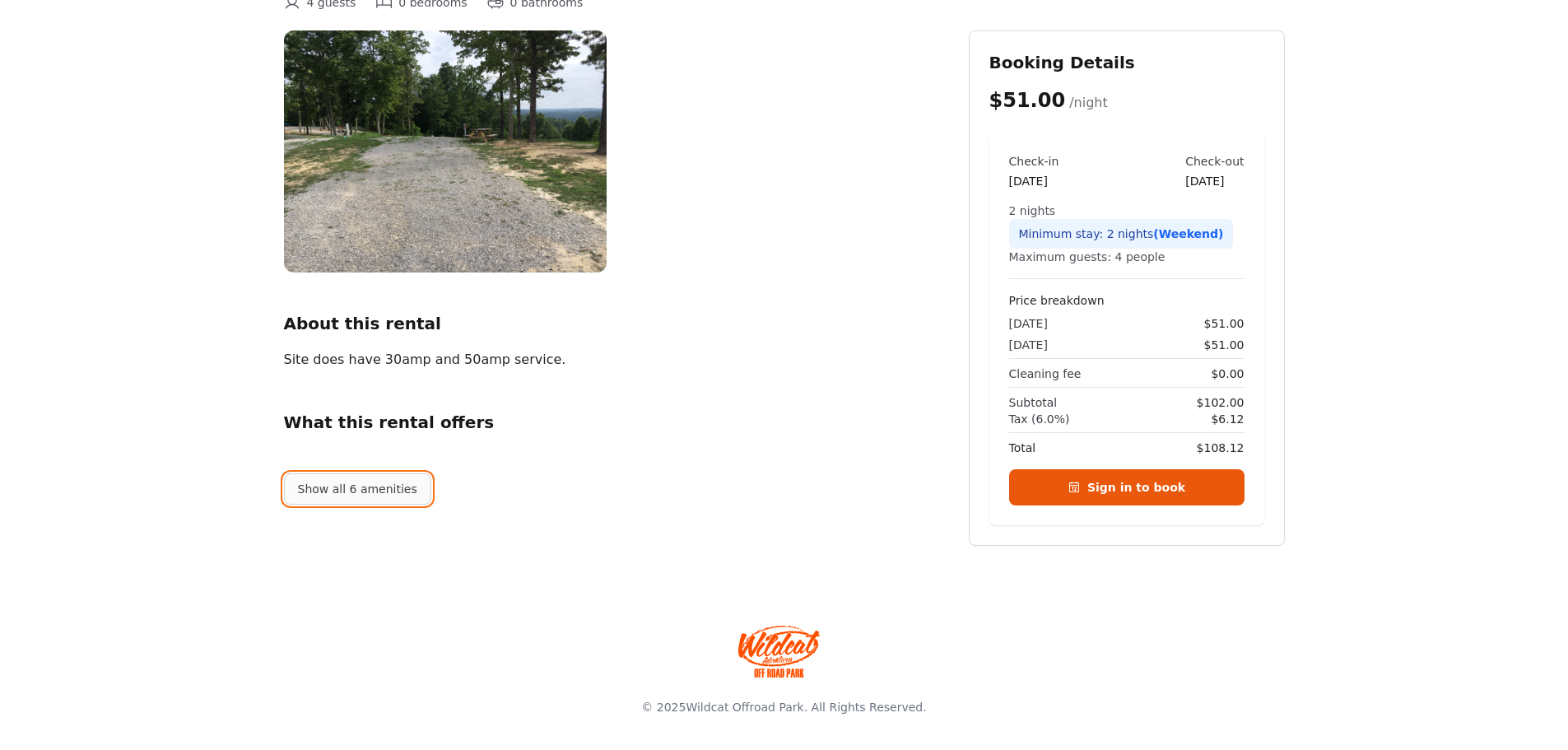
click at [358, 484] on button "Show all 6 amenities" at bounding box center [357, 489] width 147 height 31
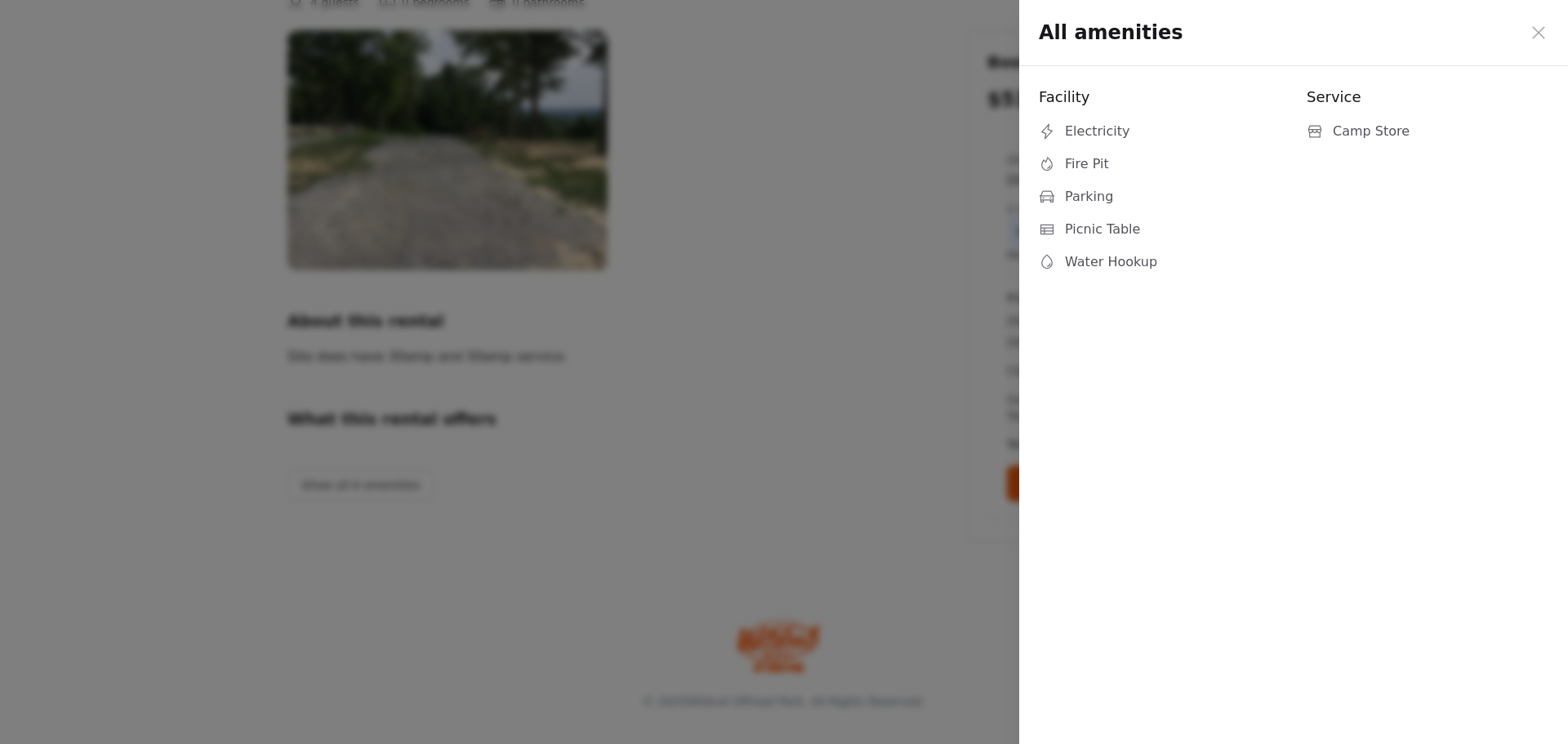
drag, startPoint x: 833, startPoint y: 282, endPoint x: 798, endPoint y: 226, distance: 66.0
click at [764, 280] on div at bounding box center [784, 372] width 1568 height 744
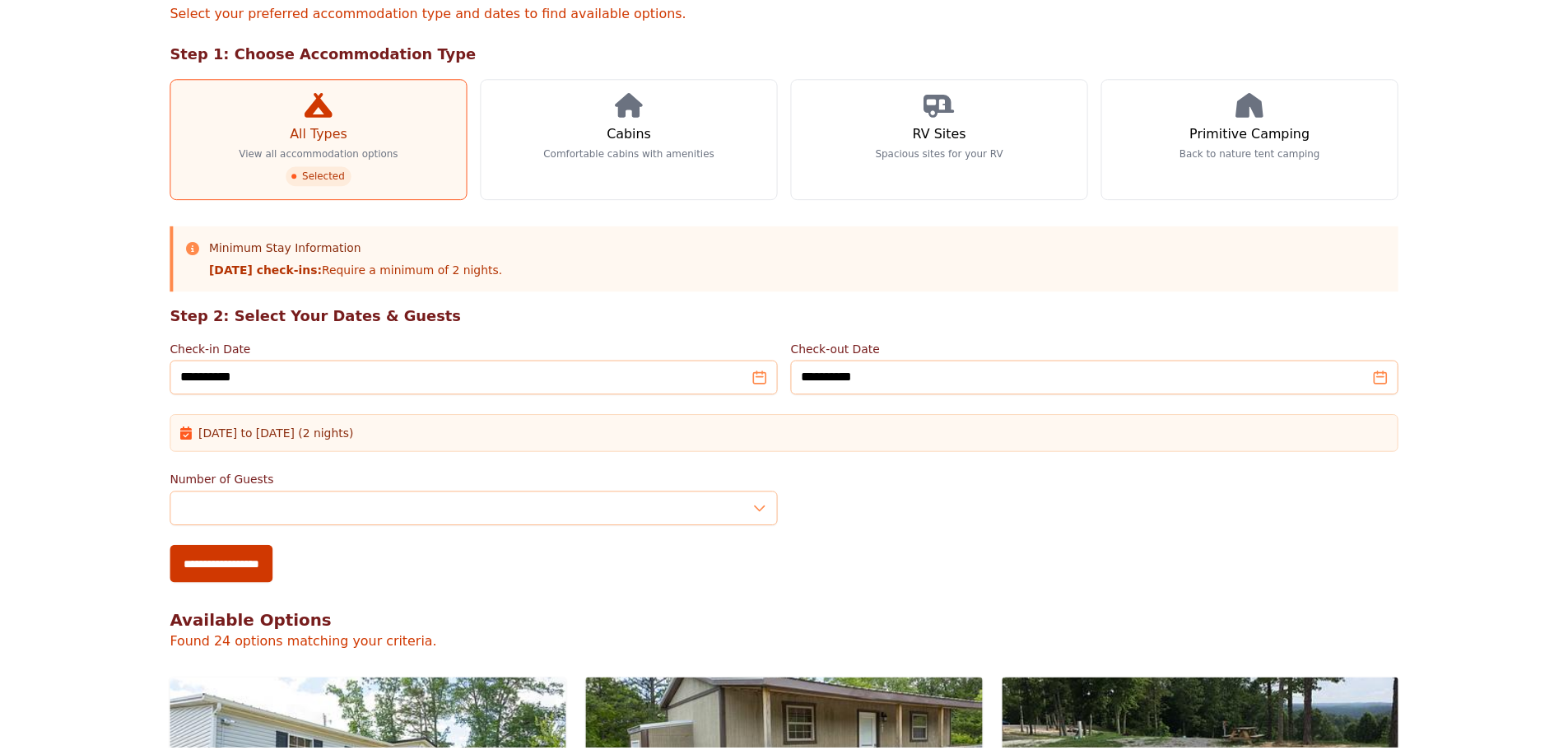
scroll to position [792, 0]
